Goal: Task Accomplishment & Management: Manage account settings

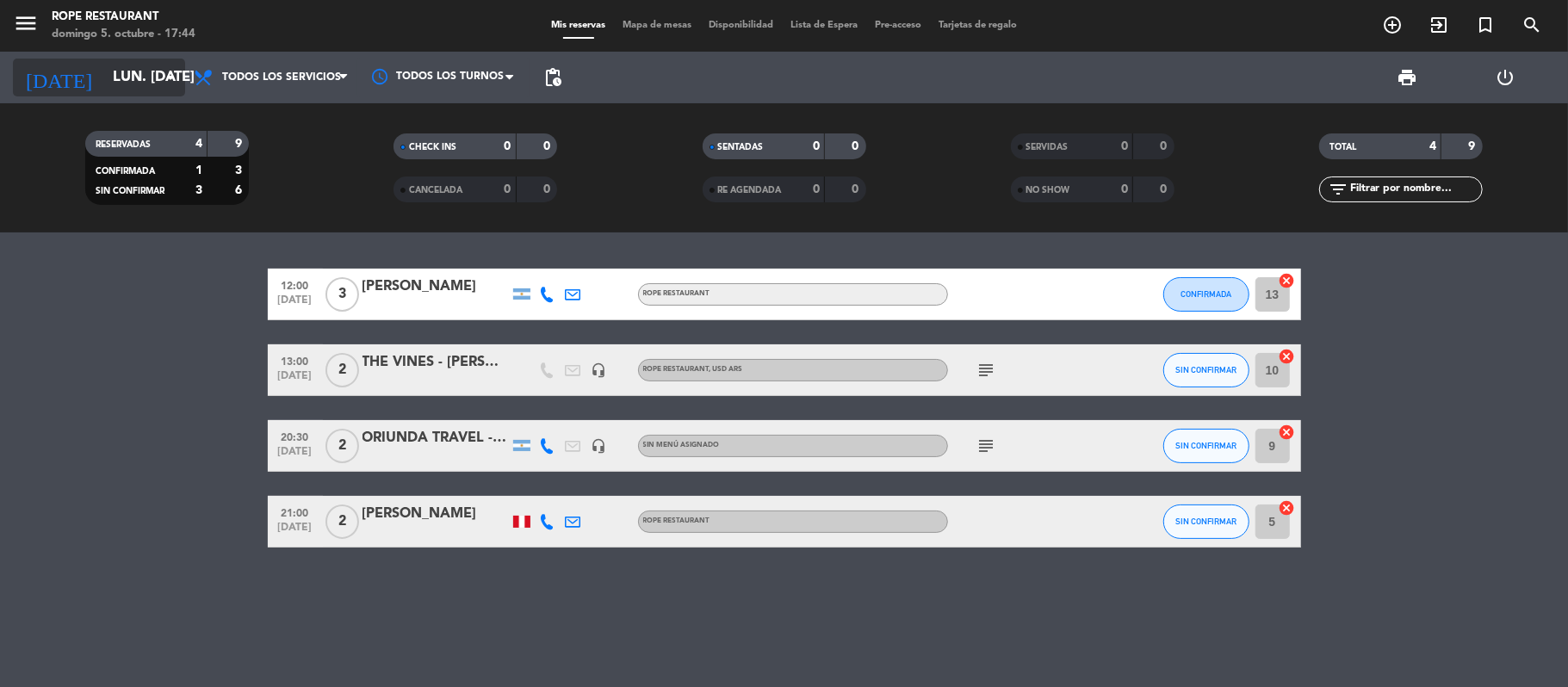
click at [155, 83] on input "lun. [DATE]" at bounding box center [198, 78] width 186 height 34
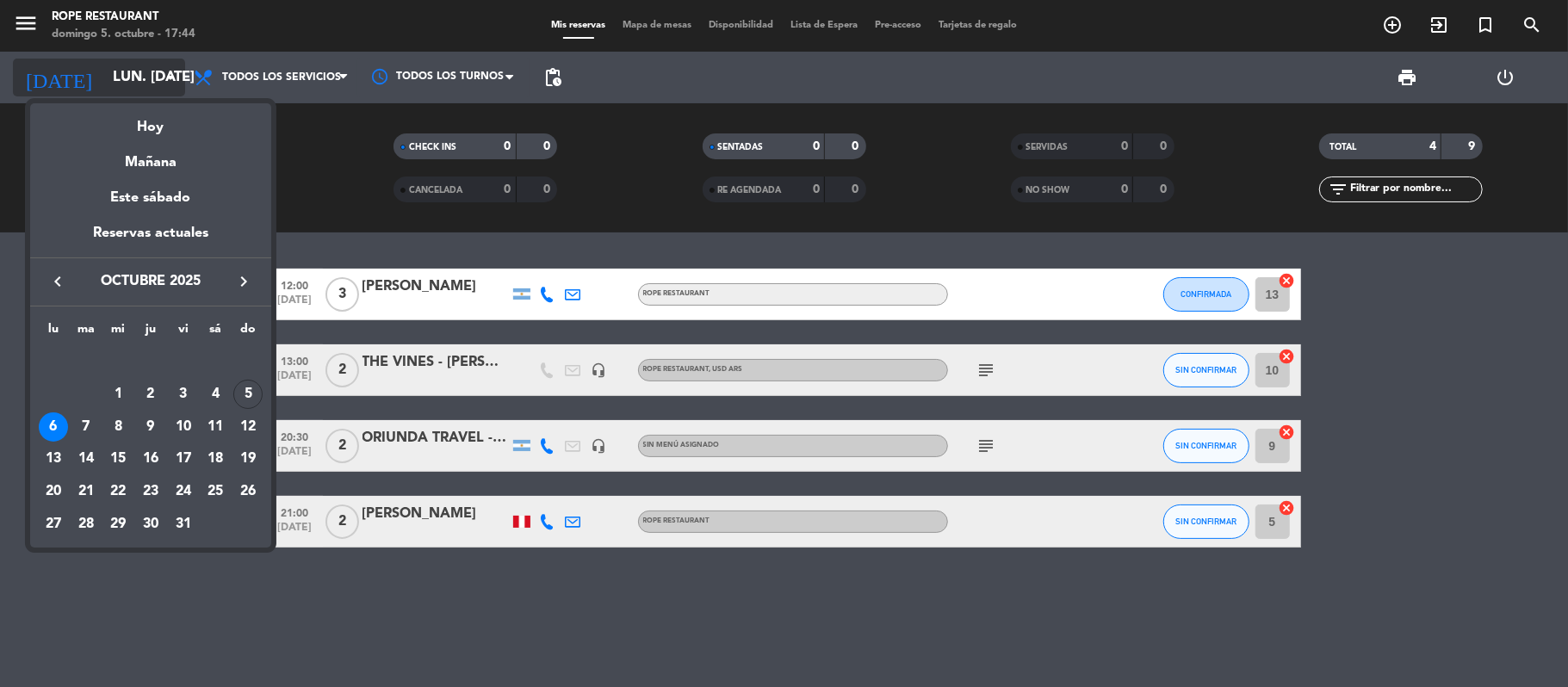
click at [128, 77] on div at bounding box center [784, 344] width 1568 height 687
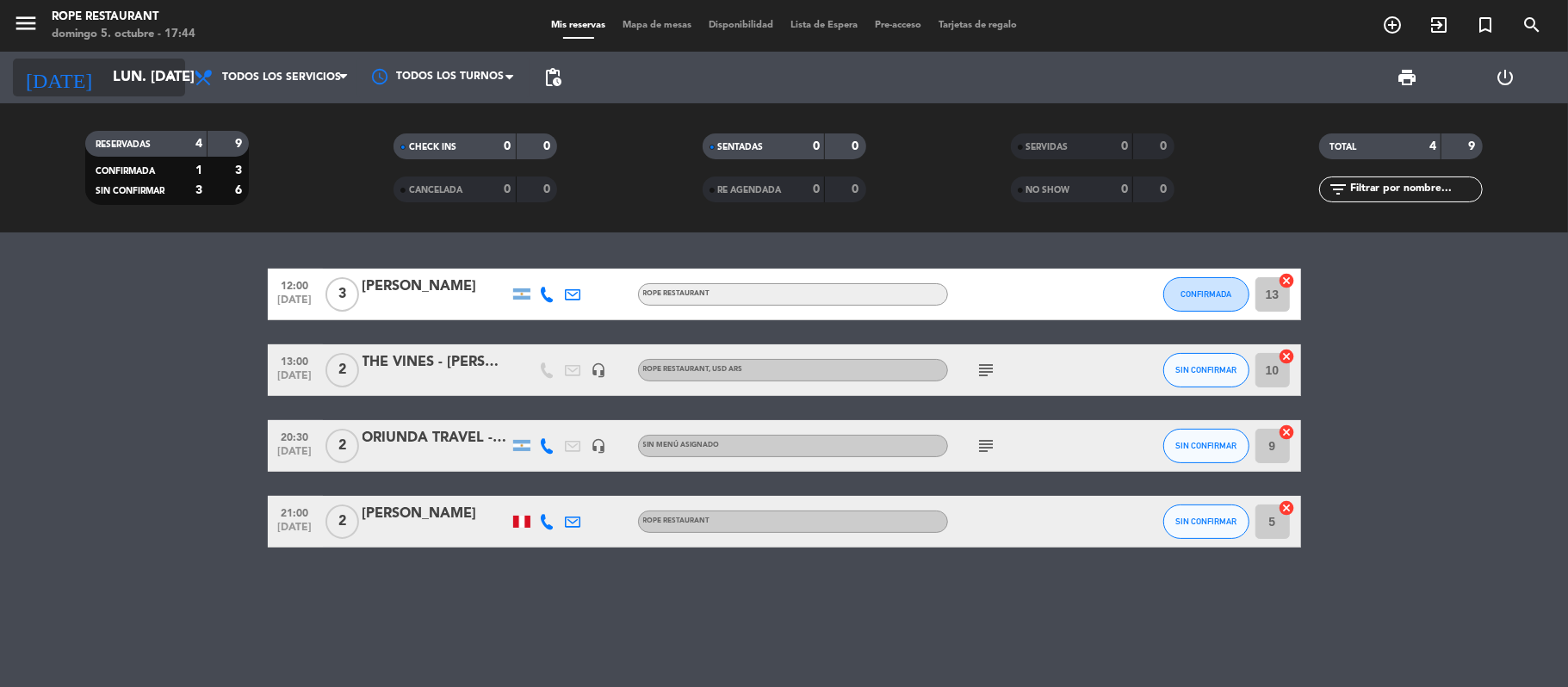
click at [128, 77] on input "lun. [DATE]" at bounding box center [198, 78] width 186 height 34
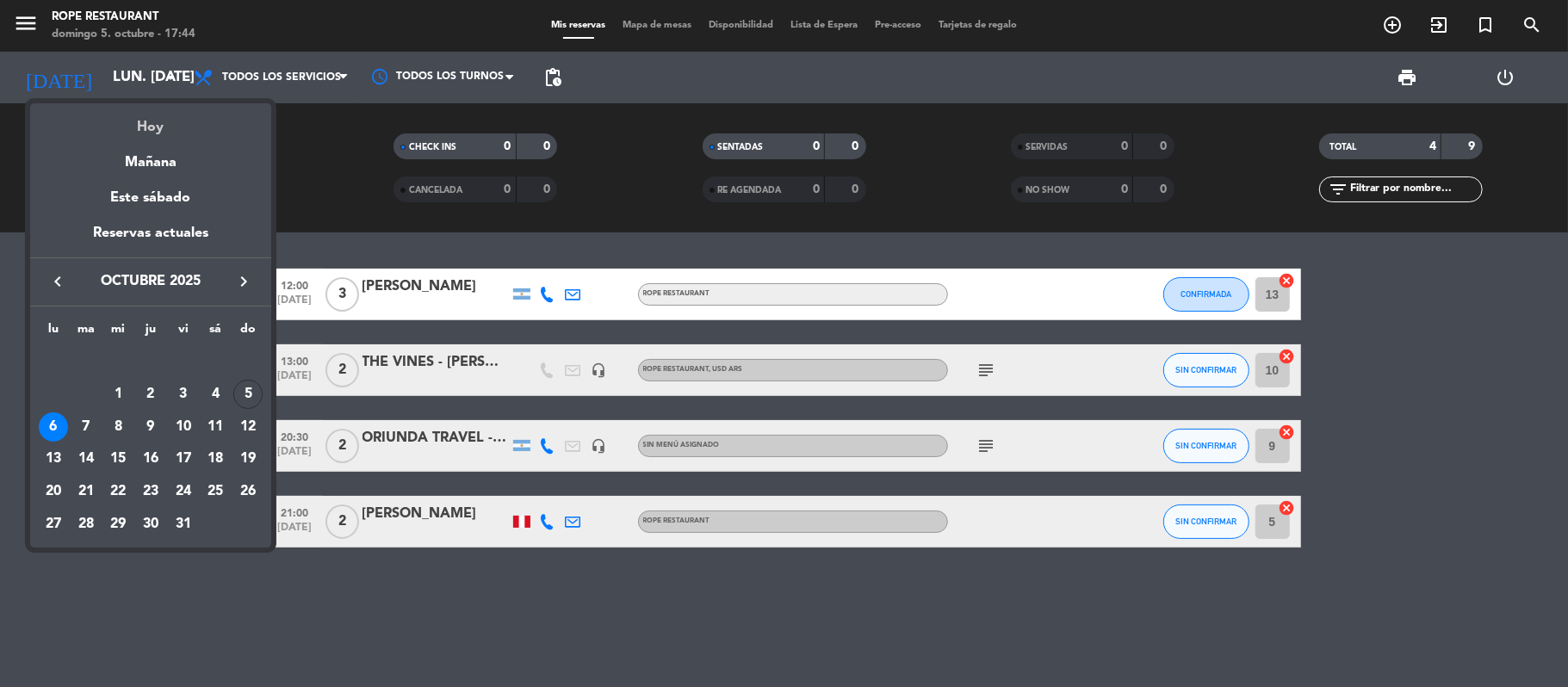
click at [143, 108] on div "Hoy" at bounding box center [150, 121] width 241 height 36
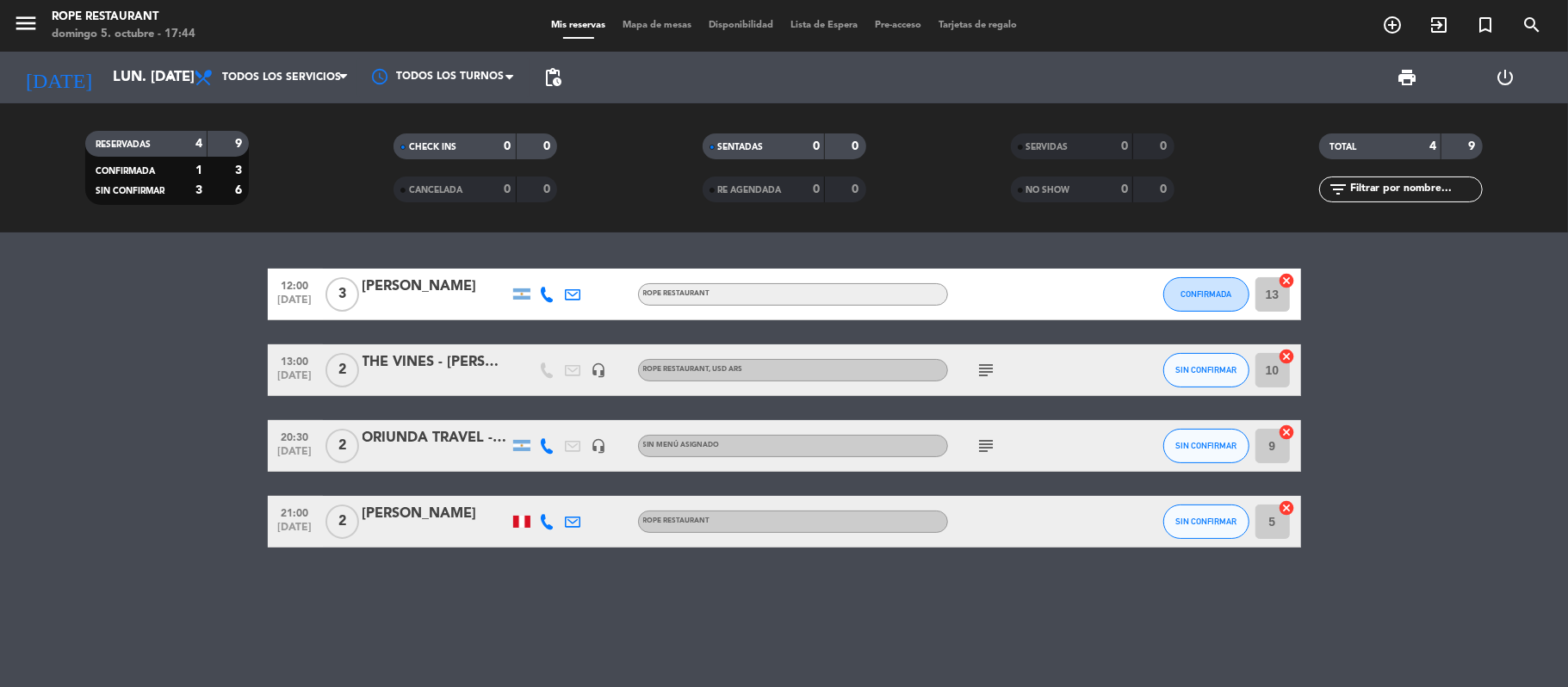
type input "dom. [DATE]"
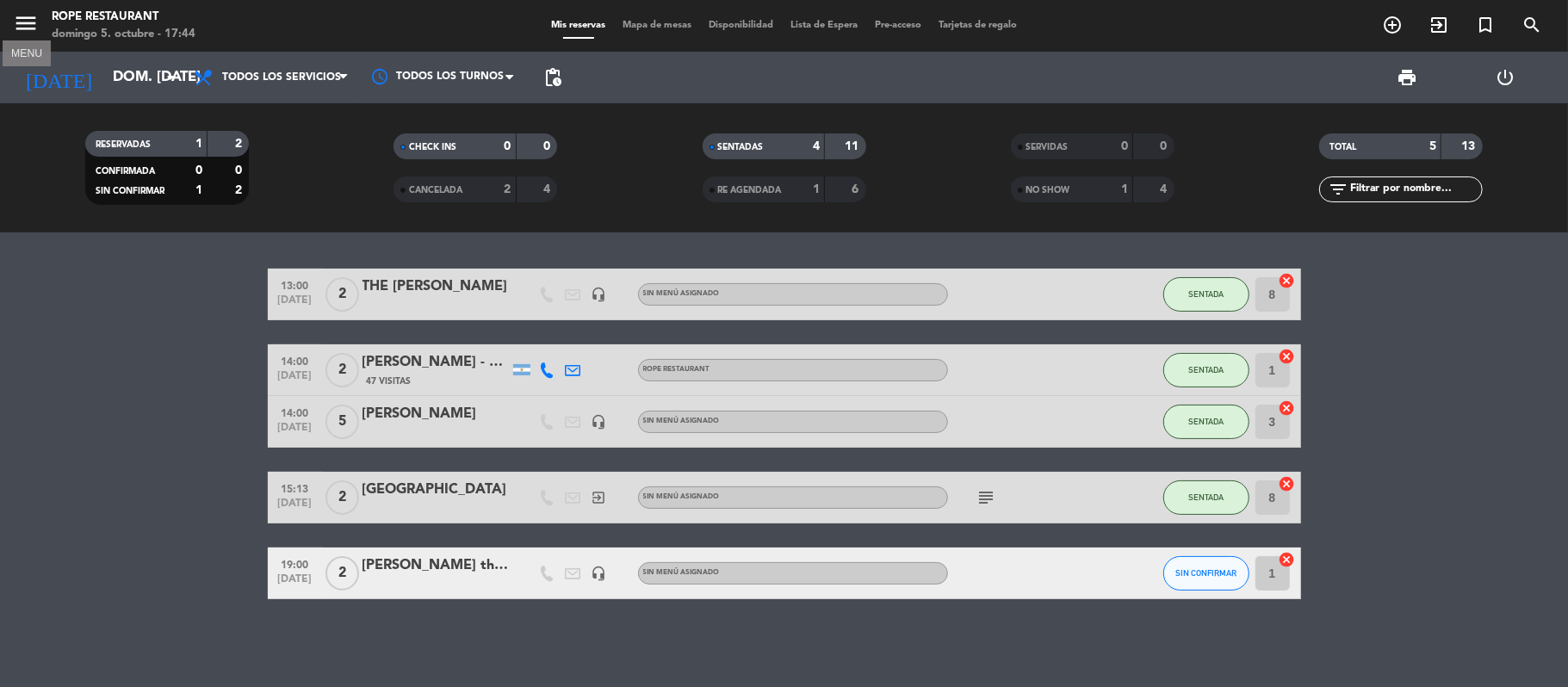
click at [25, 21] on icon "menu" at bounding box center [25, 23] width 26 height 26
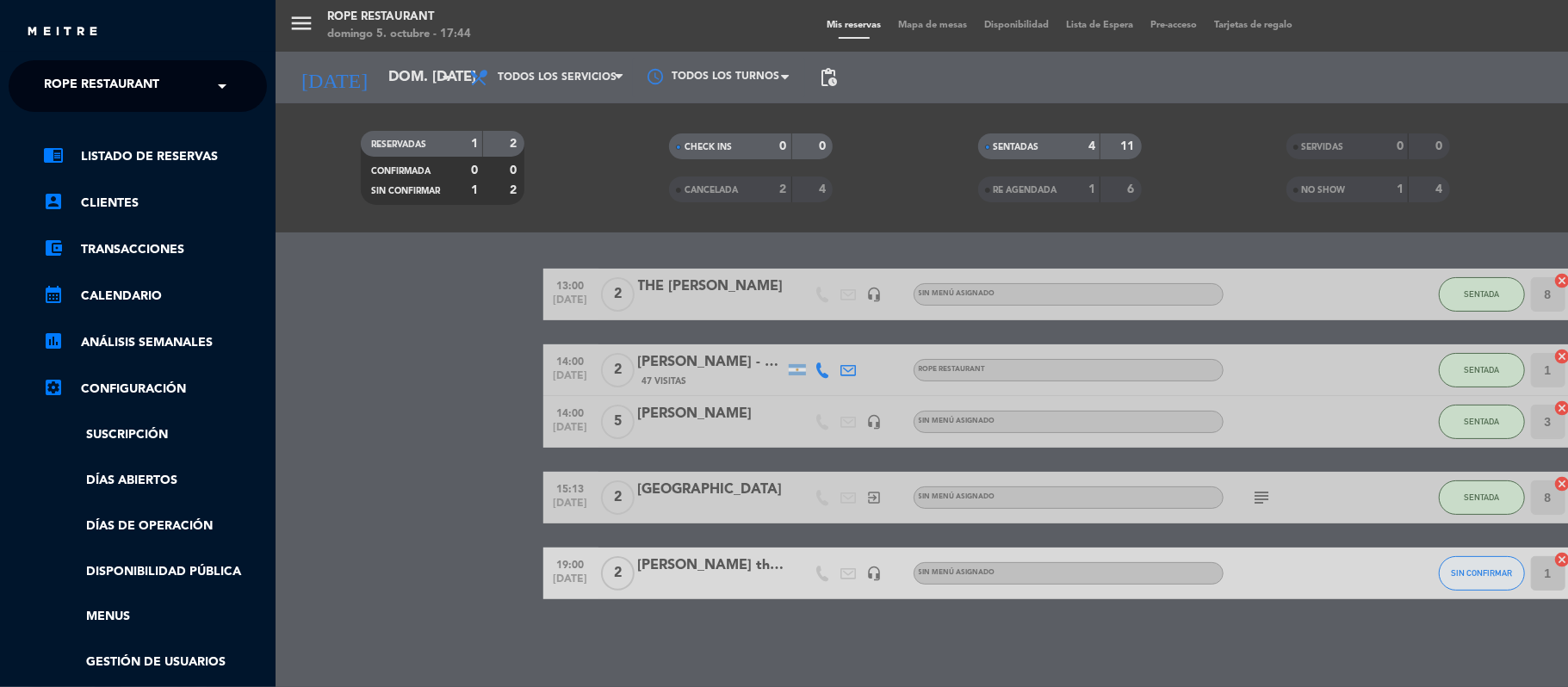
click at [118, 83] on span "Rope restaurant" at bounding box center [102, 86] width 115 height 36
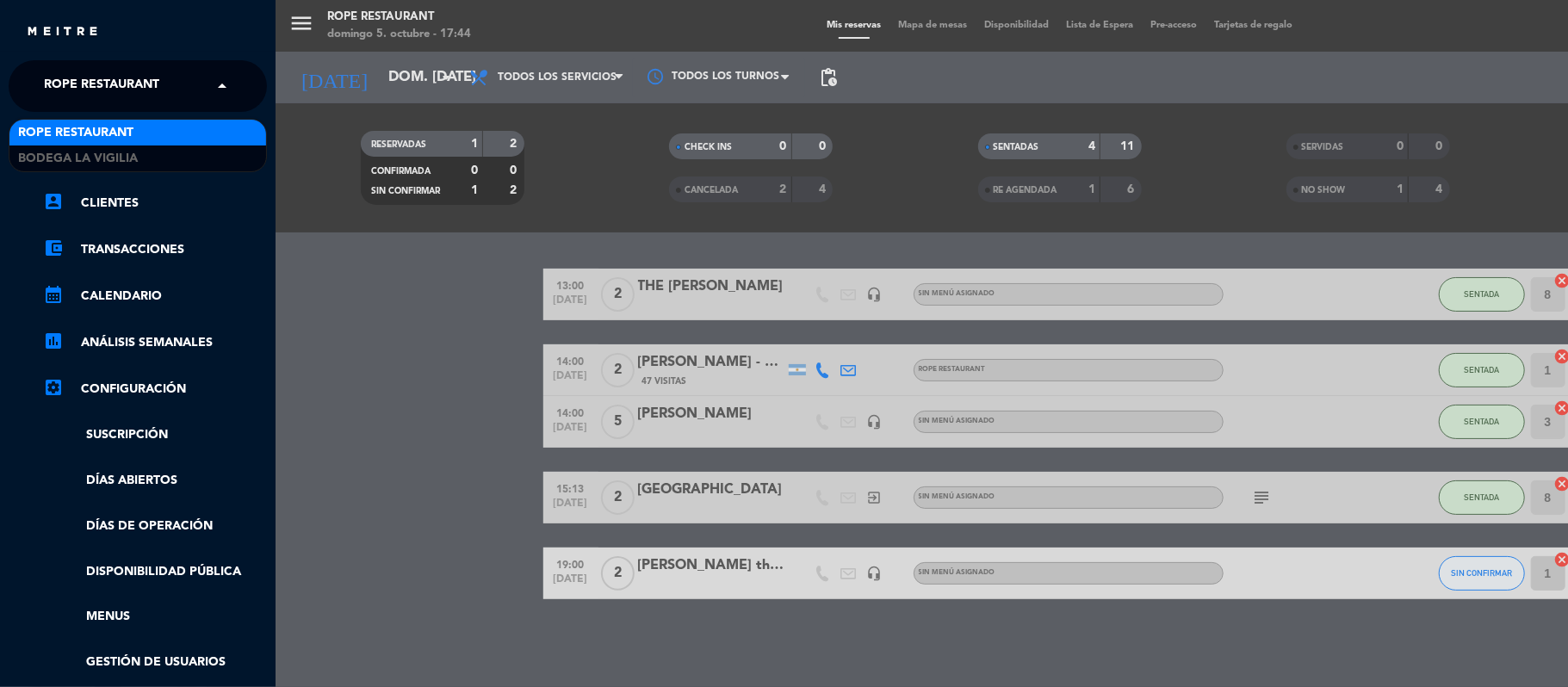
click at [121, 142] on span "Rope restaurant" at bounding box center [76, 132] width 115 height 20
click at [62, 81] on span "Rope restaurant" at bounding box center [102, 86] width 115 height 36
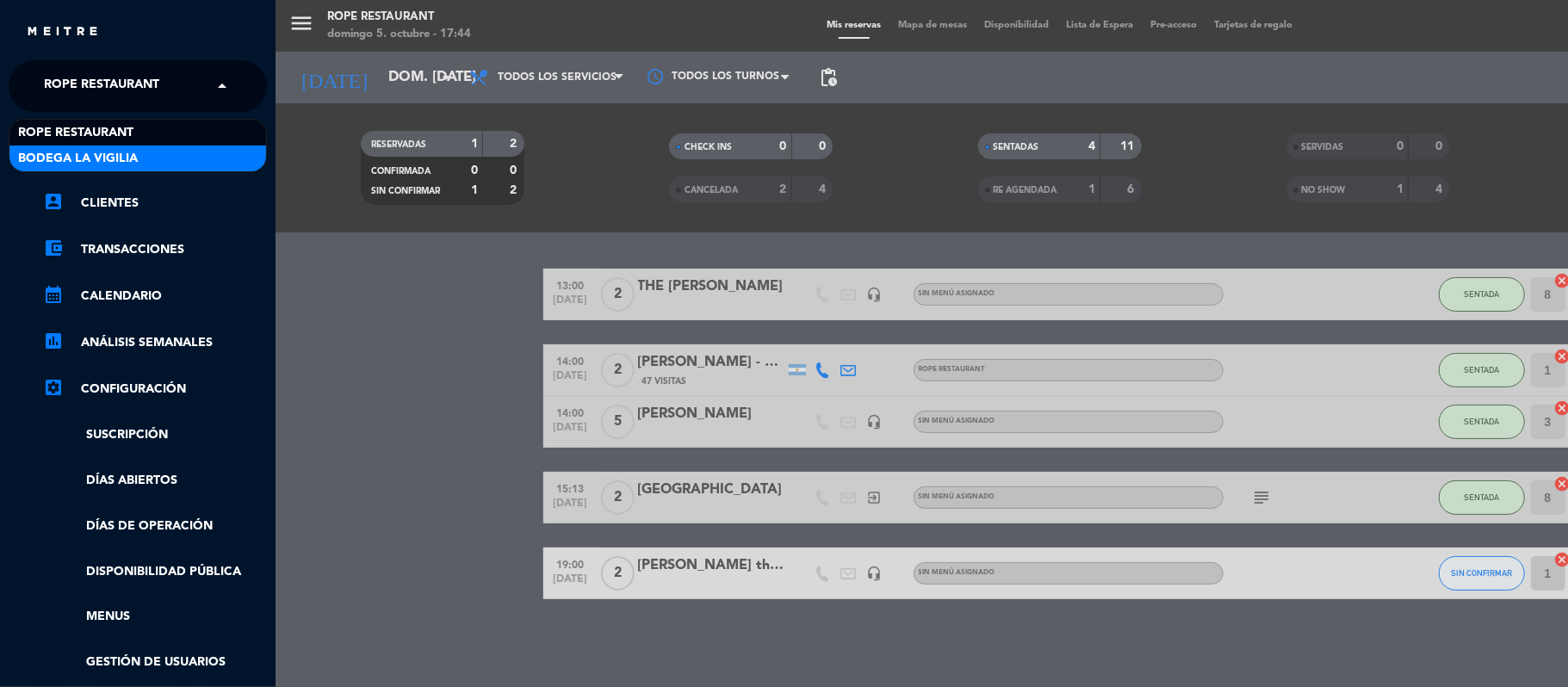
click at [125, 165] on span "Bodega La Vigilia" at bounding box center [78, 158] width 120 height 20
